Goal: Navigation & Orientation: Find specific page/section

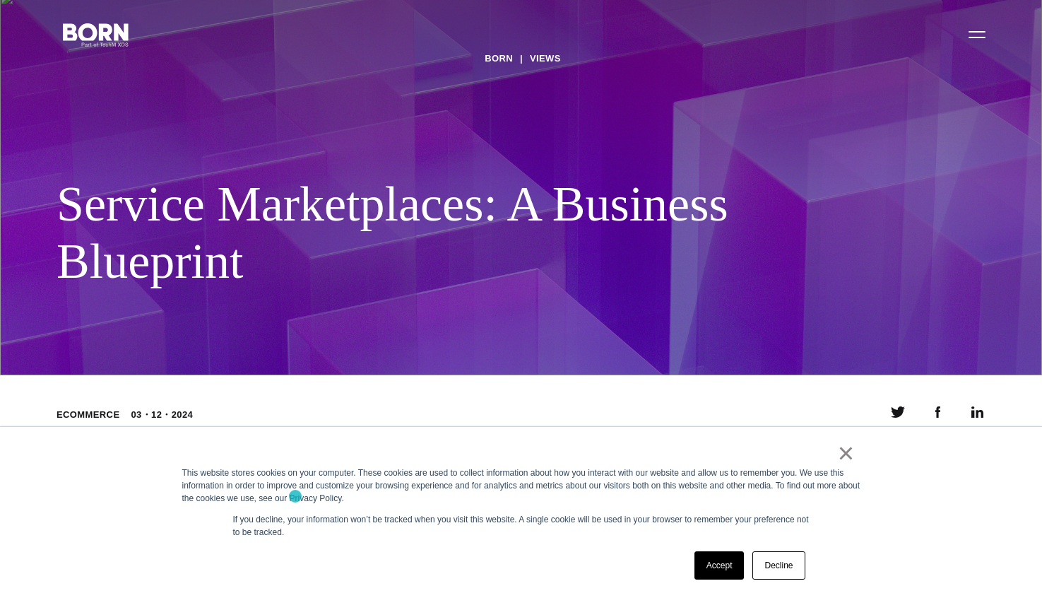
scroll to position [49, 0]
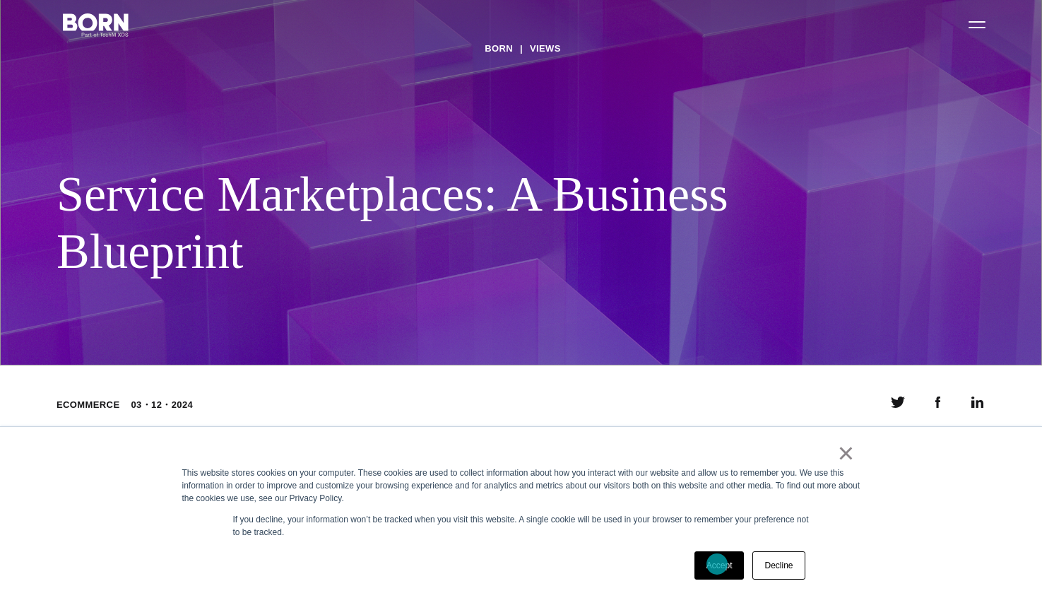
click at [717, 564] on link "Accept" at bounding box center [720, 565] width 50 height 28
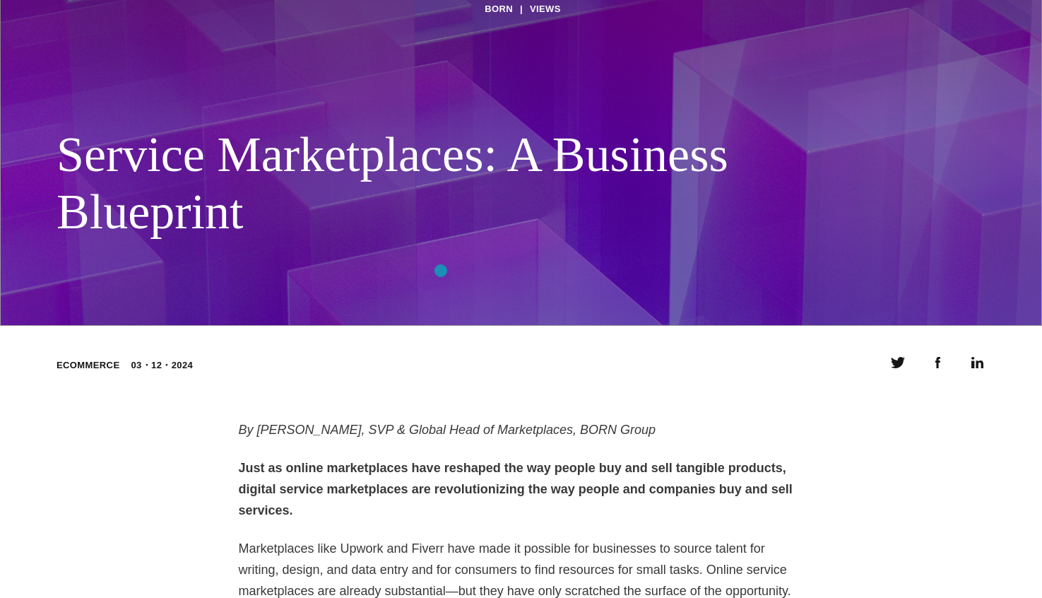
scroll to position [0, 0]
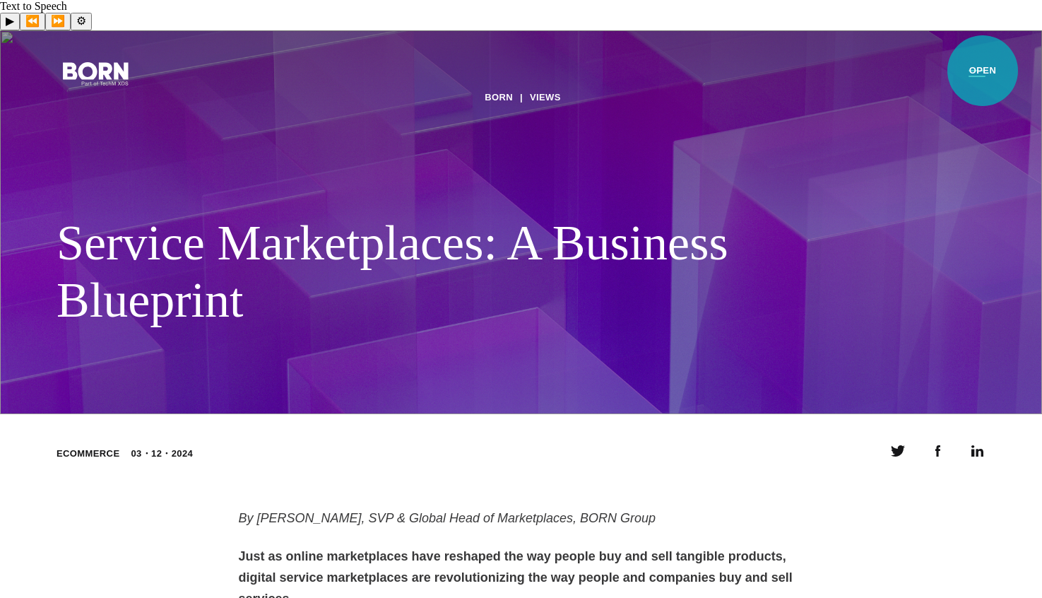
click at [983, 71] on button "Primary Menu" at bounding box center [977, 73] width 34 height 30
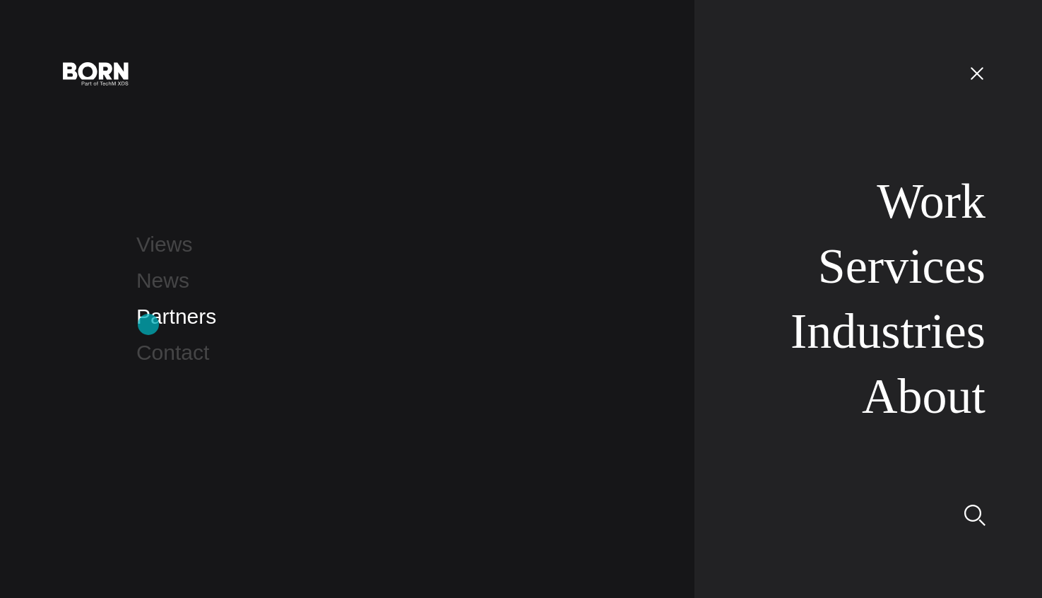
click at [148, 324] on link "Partners" at bounding box center [176, 316] width 80 height 23
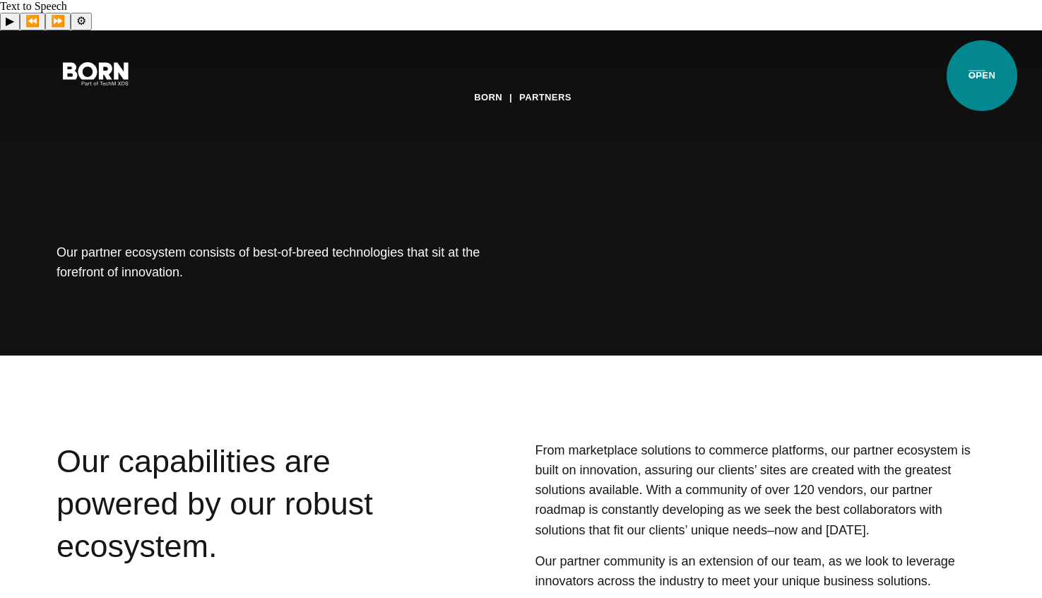
click at [982, 76] on button "Primary Menu" at bounding box center [977, 73] width 34 height 30
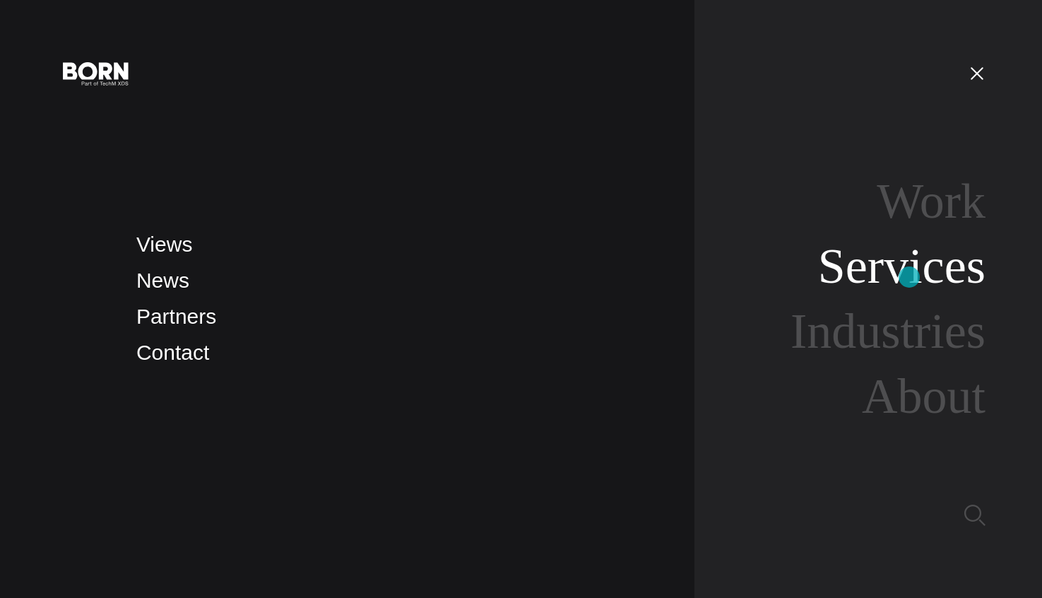
click at [909, 277] on link "Services" at bounding box center [901, 266] width 167 height 54
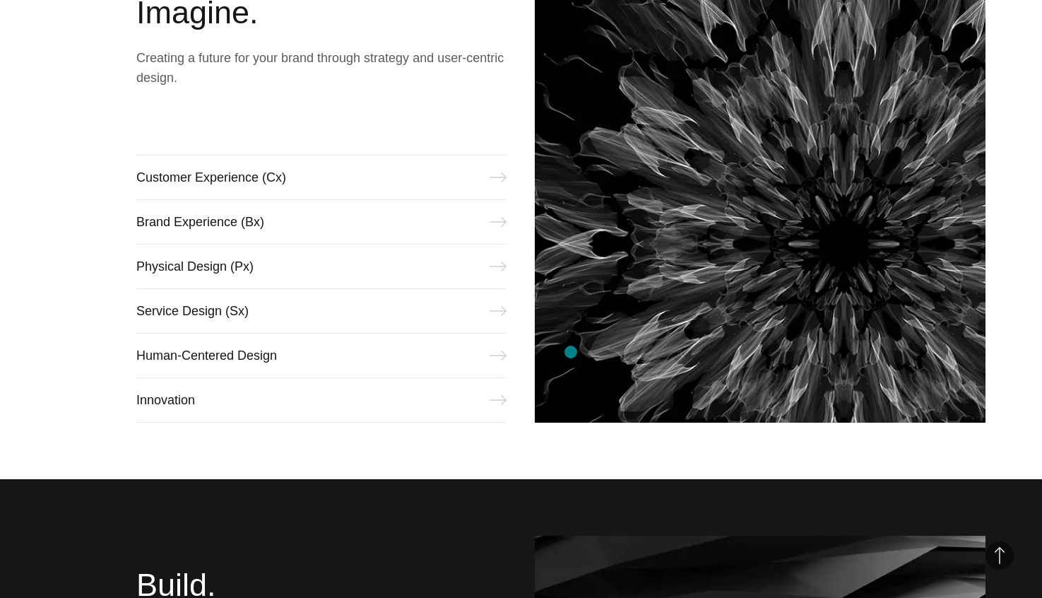
scroll to position [716, 0]
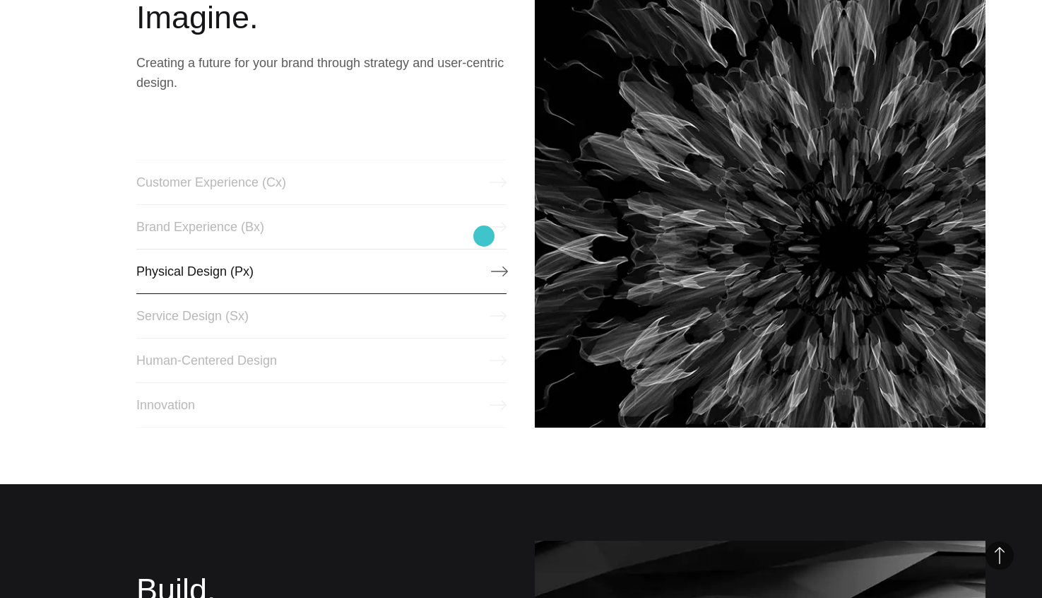
click at [484, 249] on link "Physical Design (Px)" at bounding box center [321, 271] width 371 height 45
